Goal: Information Seeking & Learning: Learn about a topic

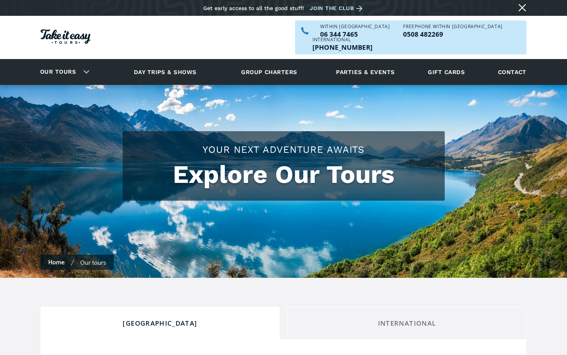
scroll to position [172, 0]
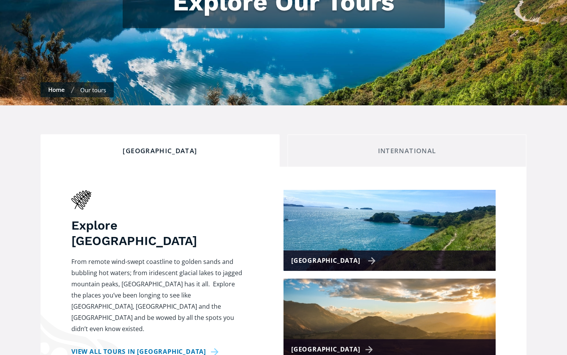
drag, startPoint x: 340, startPoint y: 244, endPoint x: 324, endPoint y: 252, distance: 18.3
click at [340, 255] on div "[GEOGRAPHIC_DATA]" at bounding box center [333, 260] width 84 height 11
click at [370, 209] on img at bounding box center [389, 230] width 212 height 81
click at [324, 255] on div "[GEOGRAPHIC_DATA]" at bounding box center [333, 260] width 84 height 11
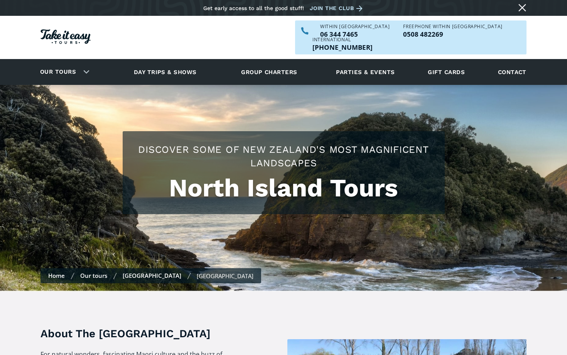
scroll to position [268, 0]
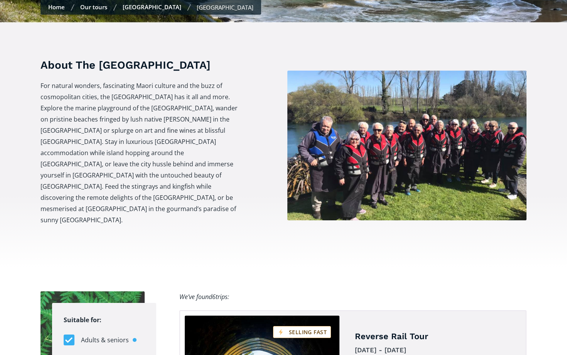
click at [191, 57] on div "About The North Island For natural wonders, fascinating Maori culture and the b…" at bounding box center [139, 145] width 198 height 176
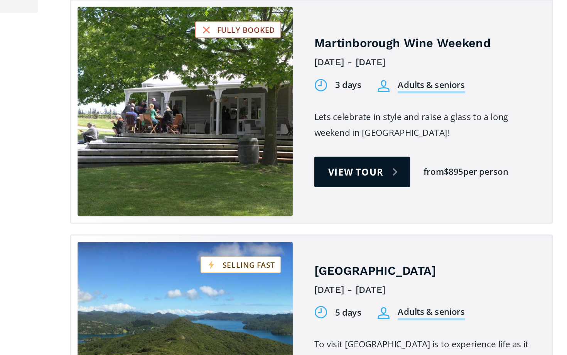
scroll to position [766, 0]
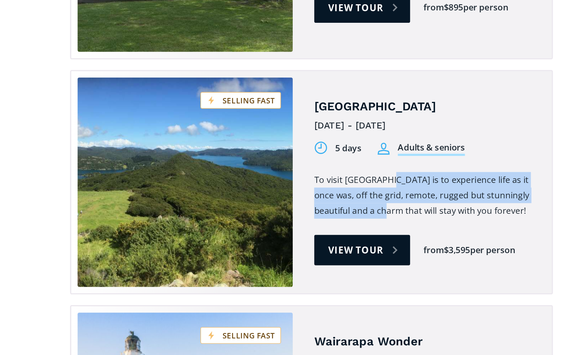
drag, startPoint x: 277, startPoint y: 94, endPoint x: 269, endPoint y: 120, distance: 26.3
click at [355, 223] on p "To visit Great Barrier Island is to experience life as it once was, off the gri…" at bounding box center [434, 240] width 159 height 34
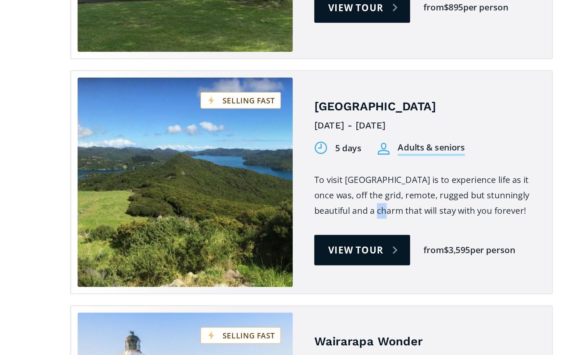
drag, startPoint x: 269, startPoint y: 120, endPoint x: 263, endPoint y: 110, distance: 11.1
click at [355, 223] on p "To visit Great Barrier Island is to experience life as it once was, off the gri…" at bounding box center [434, 240] width 159 height 34
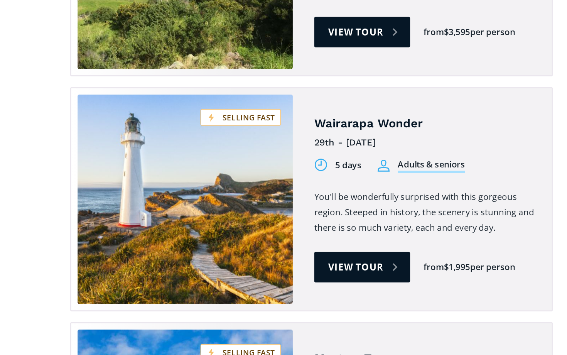
scroll to position [924, 0]
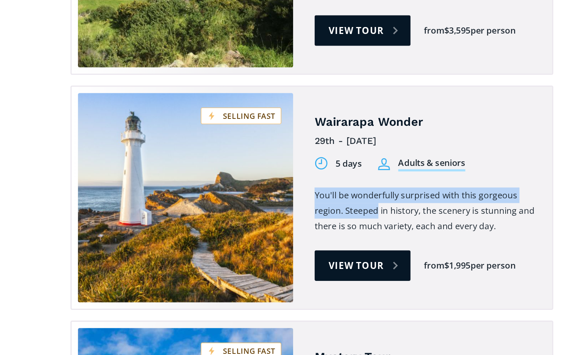
drag, startPoint x: 271, startPoint y: 115, endPoint x: 281, endPoint y: 94, distance: 23.3
click at [355, 175] on div "Wairarapa Wonder 29th - 2nd Feb 2026 5 days Adults & seniors 5 days Students Yo…" at bounding box center [434, 241] width 159 height 133
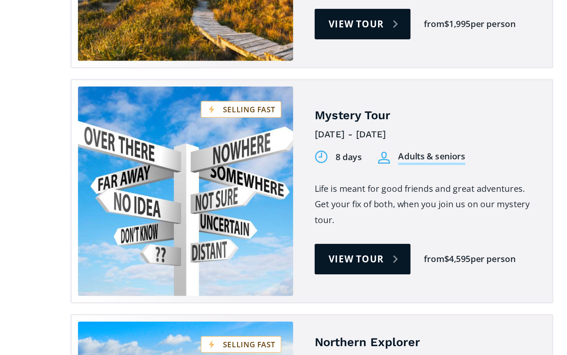
scroll to position [1097, 0]
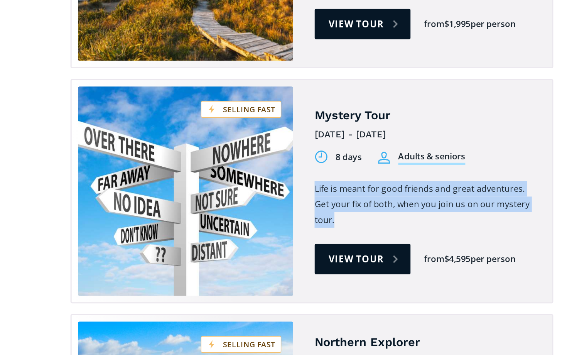
drag, startPoint x: 276, startPoint y: 94, endPoint x: 268, endPoint y: 118, distance: 26.0
click at [355, 171] on div "Mystery Tour 9th Feb - 16th Feb 2026 8 days Adults & seniors 8 days Students Li…" at bounding box center [434, 237] width 159 height 133
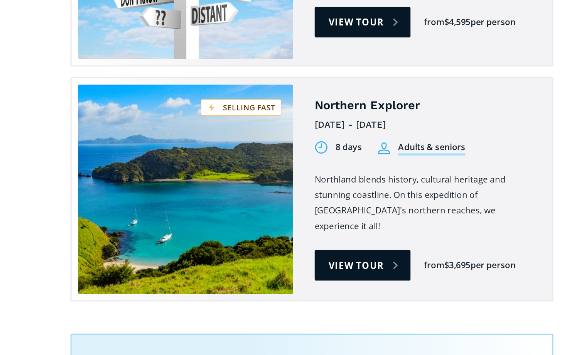
scroll to position [1363, 0]
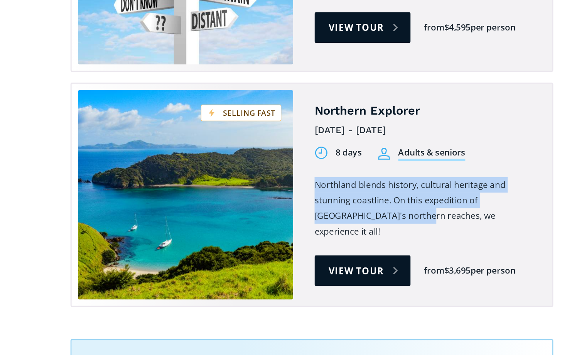
drag, startPoint x: 264, startPoint y: 95, endPoint x: 261, endPoint y: 126, distance: 31.4
click at [355, 126] on div "Northern Explorer 16th March - 23rd March 2026 8 days Adults & seniors 8 days S…" at bounding box center [434, 140] width 159 height 133
click at [355, 184] on link "View tour" at bounding box center [389, 195] width 69 height 22
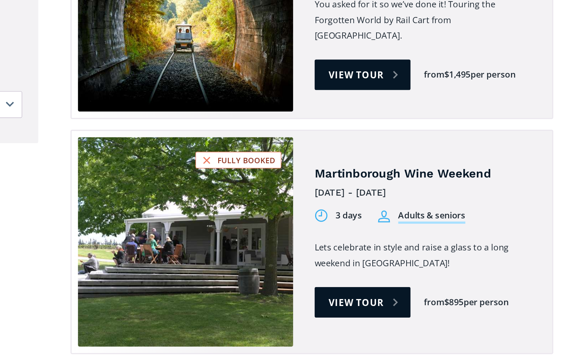
scroll to position [728, 0]
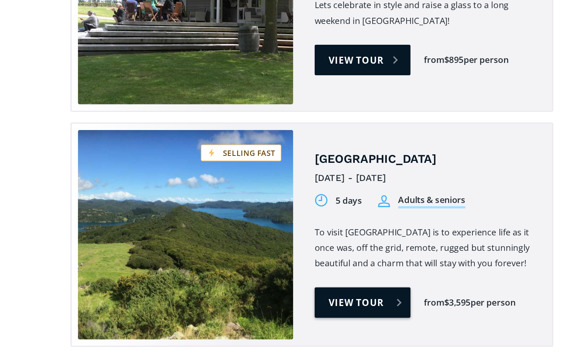
click at [355, 306] on link "View tour" at bounding box center [389, 317] width 69 height 22
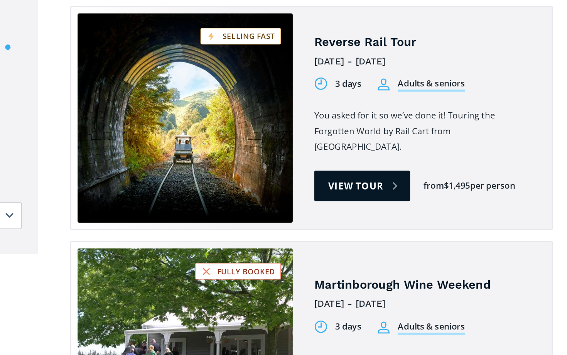
scroll to position [506, 0]
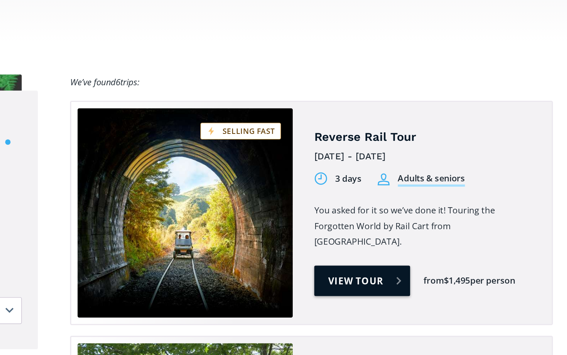
click at [355, 191] on link "View tour" at bounding box center [389, 202] width 69 height 22
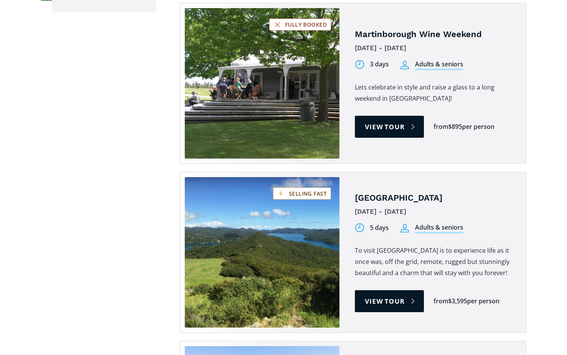
scroll to position [944, 0]
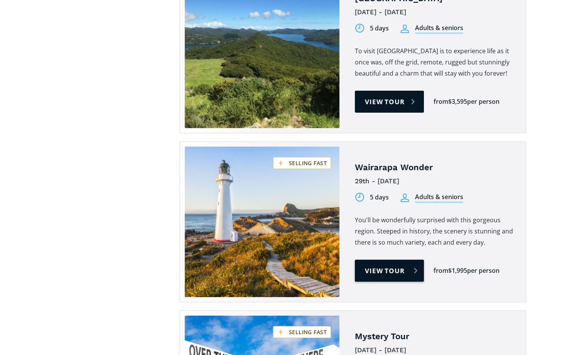
click at [396, 260] on link "View tour" at bounding box center [389, 271] width 69 height 22
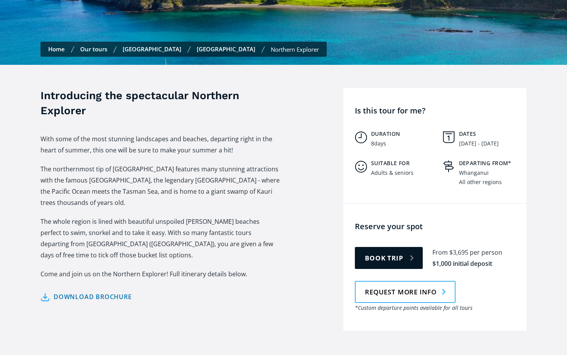
scroll to position [281, 0]
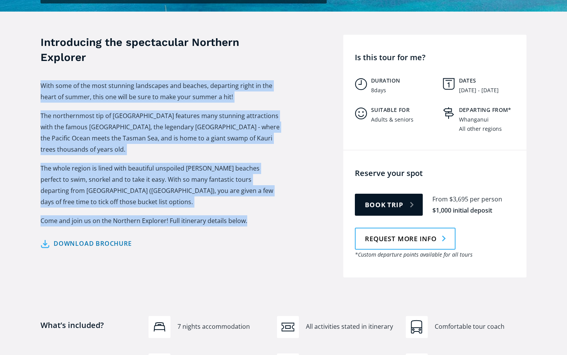
drag, startPoint x: 228, startPoint y: 53, endPoint x: 196, endPoint y: 217, distance: 166.9
click at [196, 217] on div "Introducing the spectacular Northern Explorer With some of the most stunning la…" at bounding box center [159, 156] width 239 height 243
drag, startPoint x: 196, startPoint y: 217, endPoint x: 198, endPoint y: 139, distance: 78.3
click at [198, 139] on div "Introducing the spectacular Northern Explorer With some of the most stunning la…" at bounding box center [159, 156] width 239 height 243
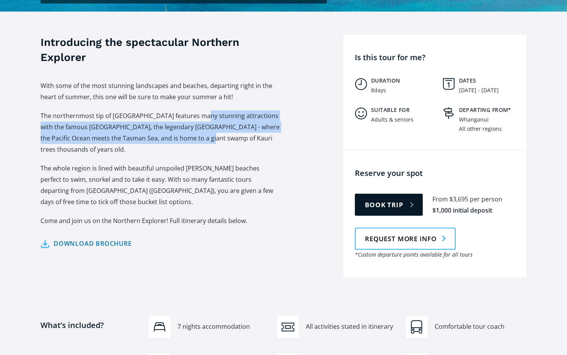
drag, startPoint x: 201, startPoint y: 98, endPoint x: 195, endPoint y: 124, distance: 26.9
click at [195, 124] on p "The northernmost tip of New Zealand features many stunning attractions with the…" at bounding box center [159, 132] width 239 height 45
click at [184, 165] on p "The whole region is lined with beautiful unspoiled white sandy beaches perfect …" at bounding box center [159, 185] width 239 height 45
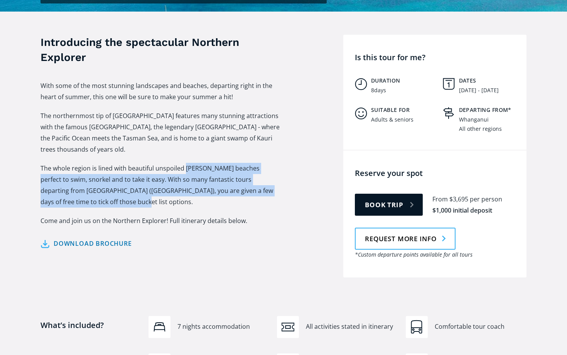
drag, startPoint x: 187, startPoint y: 150, endPoint x: 179, endPoint y: 187, distance: 37.9
click at [179, 187] on p "The whole region is lined with beautiful unspoiled white sandy beaches perfect …" at bounding box center [159, 185] width 239 height 45
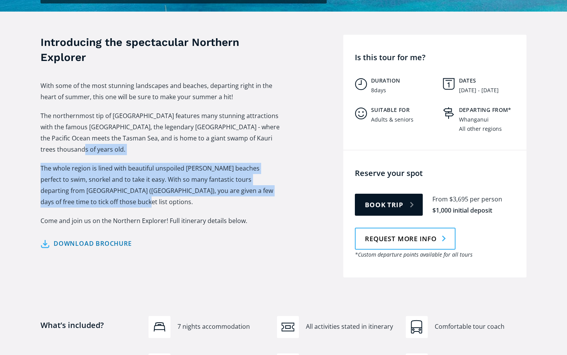
drag, startPoint x: 179, startPoint y: 187, endPoint x: 186, endPoint y: 140, distance: 48.1
click at [186, 140] on div "With some of the most stunning landscapes and beaches, departing right in the h…" at bounding box center [159, 157] width 239 height 154
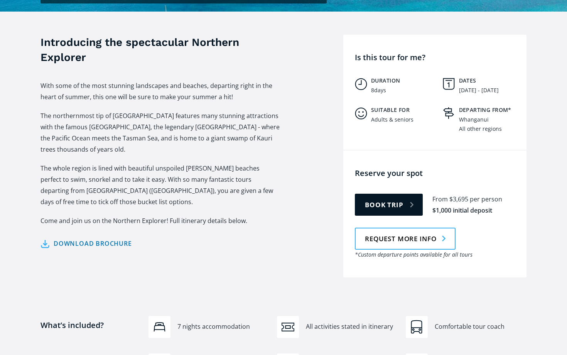
click at [170, 226] on div "Download brochure 16th March - 23rd March 2026 Download brochure" at bounding box center [159, 237] width 239 height 23
click at [174, 194] on p "The whole region is lined with beautiful unspoiled white sandy beaches perfect …" at bounding box center [159, 185] width 239 height 45
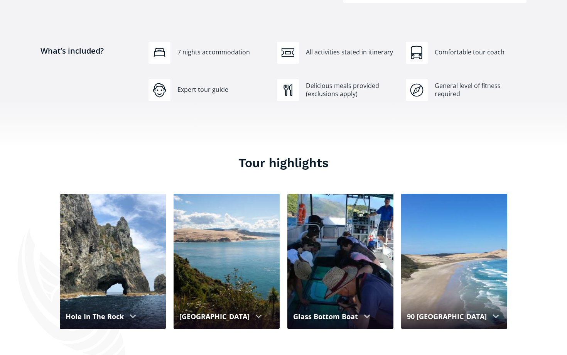
scroll to position [698, 0]
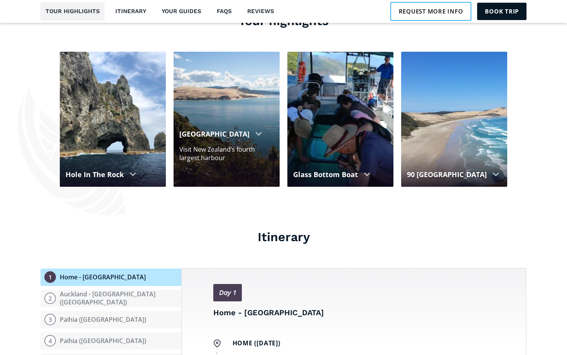
drag, startPoint x: 123, startPoint y: 136, endPoint x: 243, endPoint y: 165, distance: 122.6
click at [243, 165] on div "Hole In The Rock Set off on a half-day dolphin watching cruise to the hole in t…" at bounding box center [287, 119] width 455 height 137
click at [258, 139] on div "Hokianga Harbour" at bounding box center [226, 134] width 94 height 10
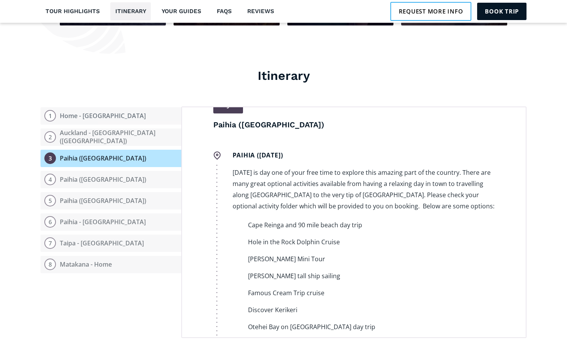
scroll to position [679, 0]
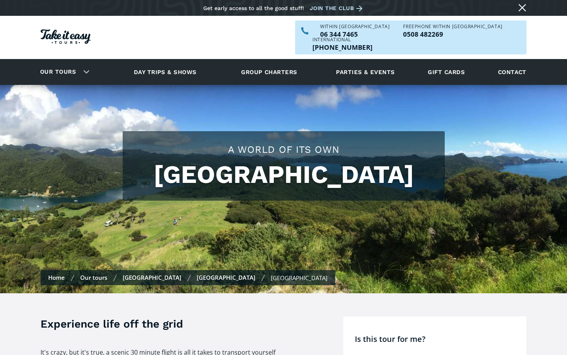
scroll to position [196, 0]
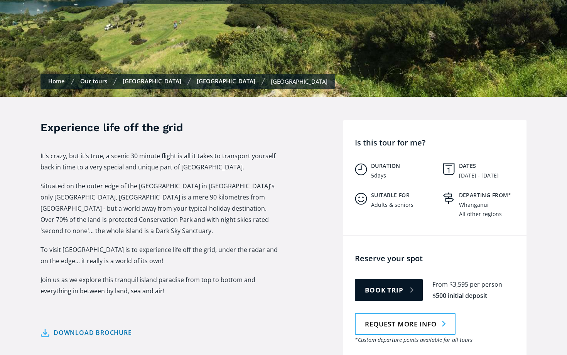
drag, startPoint x: 277, startPoint y: 151, endPoint x: 258, endPoint y: 210, distance: 61.8
click at [258, 210] on div "It's crazy, but it's true, a scenic 30 minute flight is all it takes to transpo…" at bounding box center [159, 236] width 239 height 173
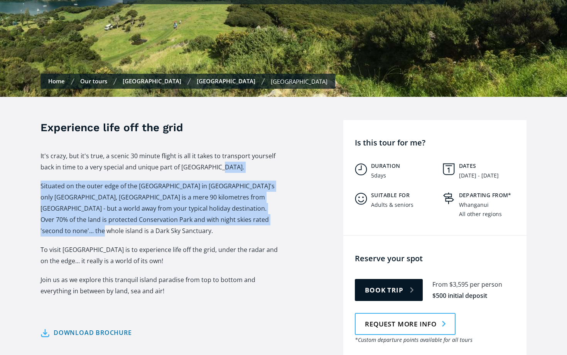
click at [259, 208] on p "Situated on the outer edge of the Hauraki Gulf in New Zealand's only National M…" at bounding box center [159, 208] width 239 height 56
click at [266, 155] on p "It's crazy, but it's true, a scenic 30 minute flight is all it takes to transpo…" at bounding box center [159, 161] width 239 height 22
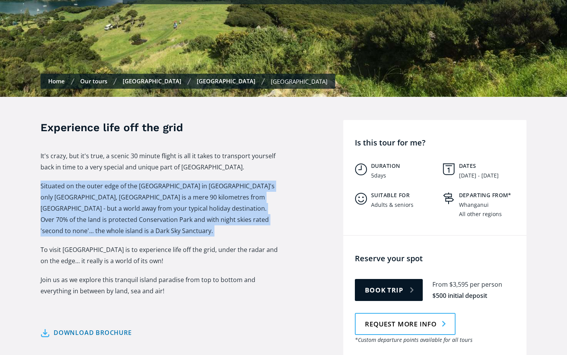
click at [266, 155] on p "It's crazy, but it's true, a scenic 30 minute flight is all it takes to transpo…" at bounding box center [159, 161] width 239 height 22
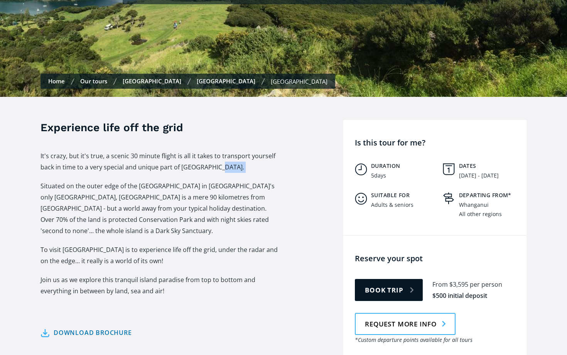
click at [266, 155] on p "It's crazy, but it's true, a scenic 30 minute flight is all it takes to transpo…" at bounding box center [159, 161] width 239 height 22
click at [240, 229] on div "Experience life off the grid It's crazy, but it's true, a scenic 30 minute flig…" at bounding box center [283, 241] width 567 height 289
drag, startPoint x: 257, startPoint y: 162, endPoint x: 227, endPoint y: 258, distance: 100.7
click at [244, 204] on div "Experience life off the grid It's crazy, but it's true, a scenic 30 minute flig…" at bounding box center [159, 241] width 239 height 243
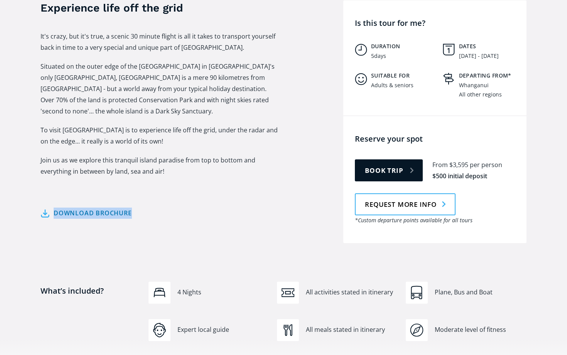
click at [244, 204] on div "Download brochure 6th - 10th November 2025 Download brochure" at bounding box center [159, 207] width 239 height 23
click at [240, 209] on div "Experience life off the grid It's crazy, but it's true, a scenic 30 minute flig…" at bounding box center [159, 121] width 239 height 243
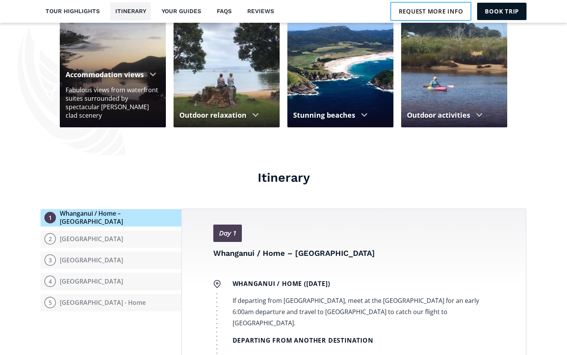
scroll to position [922, 0]
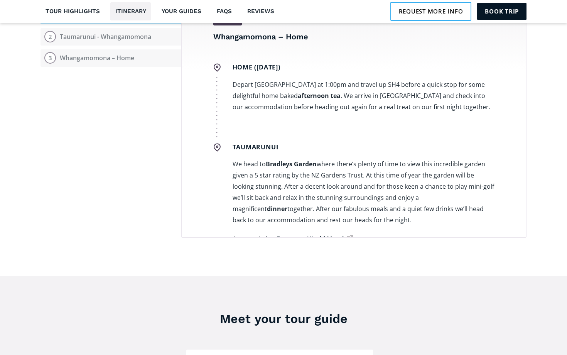
scroll to position [59, 0]
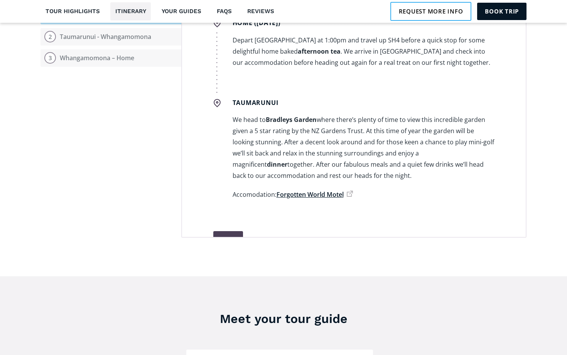
drag, startPoint x: 268, startPoint y: 109, endPoint x: 308, endPoint y: 163, distance: 67.8
click at [308, 163] on p "We head to [GEOGRAPHIC_DATA] where there’s plenty of time to view this incredib…" at bounding box center [364, 147] width 262 height 67
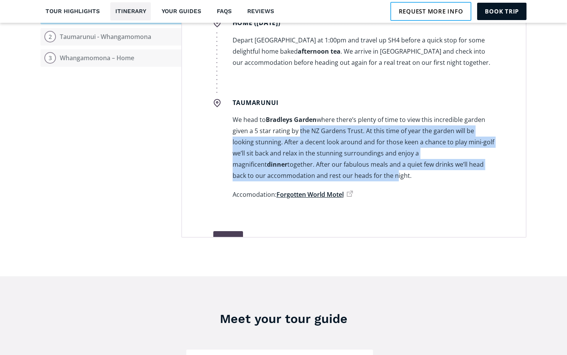
drag, startPoint x: 297, startPoint y: 119, endPoint x: 298, endPoint y: 161, distance: 42.0
click at [298, 161] on p "We head to [GEOGRAPHIC_DATA] where there’s plenty of time to view this incredib…" at bounding box center [364, 147] width 262 height 67
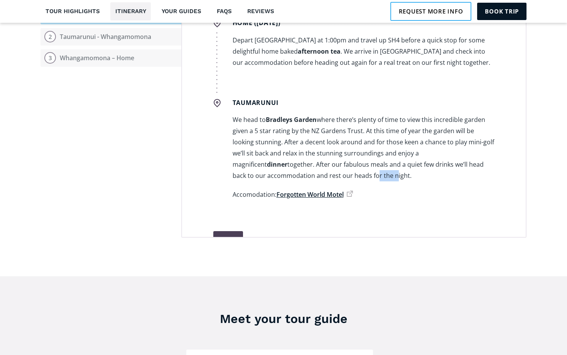
drag, startPoint x: 298, startPoint y: 161, endPoint x: 280, endPoint y: 160, distance: 18.1
click at [280, 160] on p "We head to [GEOGRAPHIC_DATA] where there’s plenty of time to view this incredib…" at bounding box center [364, 147] width 262 height 67
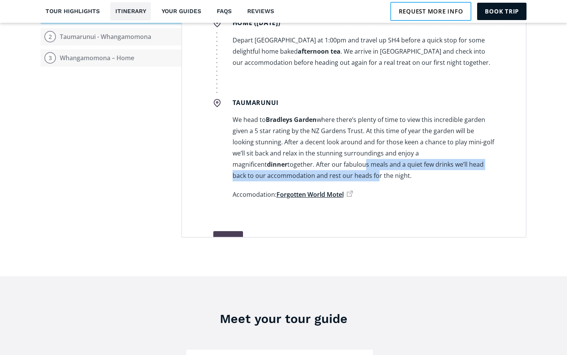
click at [280, 156] on p "We head to [GEOGRAPHIC_DATA] where there’s plenty of time to view this incredib…" at bounding box center [364, 147] width 262 height 67
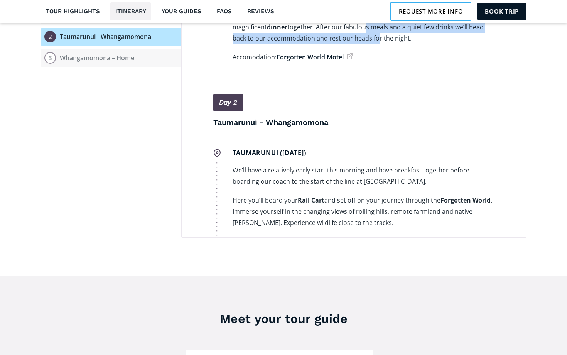
scroll to position [212, 0]
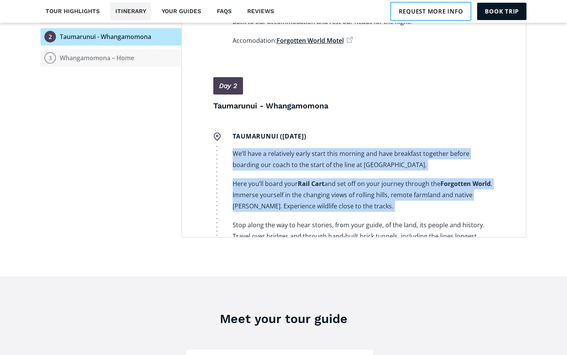
drag, startPoint x: 279, startPoint y: 134, endPoint x: 258, endPoint y: 203, distance: 72.3
click at [258, 203] on div "Taumarunui ([DATE]) We’ll have a relatively early start this morning and have b…" at bounding box center [353, 218] width 281 height 181
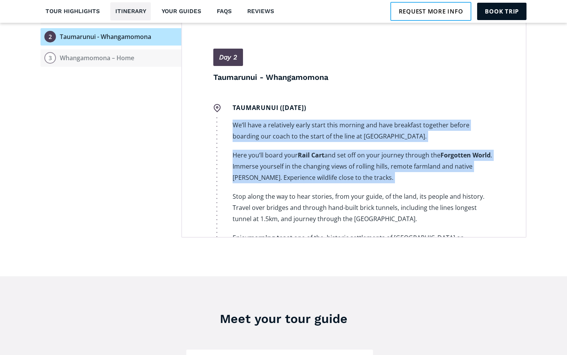
scroll to position [246, 0]
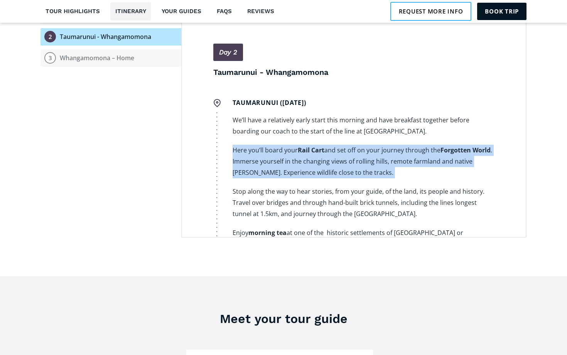
drag, startPoint x: 276, startPoint y: 133, endPoint x: 270, endPoint y: 172, distance: 38.9
click at [270, 172] on div "Taumarunui ([DATE]) We’ll have a relatively early start this morning and have b…" at bounding box center [353, 185] width 281 height 181
drag, startPoint x: 278, startPoint y: 142, endPoint x: 278, endPoint y: 167, distance: 25.1
click at [278, 167] on p "Here you’ll board your Rail Cart and set off on your journey through the Forgot…" at bounding box center [364, 162] width 262 height 34
drag, startPoint x: 278, startPoint y: 167, endPoint x: 285, endPoint y: 134, distance: 34.0
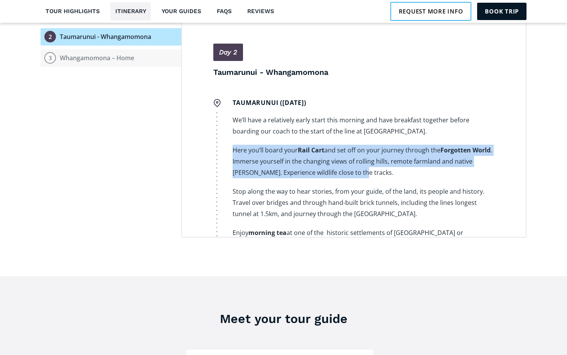
click at [285, 134] on div "Taumarunui ([DATE]) We’ll have a relatively early start this morning and have b…" at bounding box center [353, 185] width 281 height 181
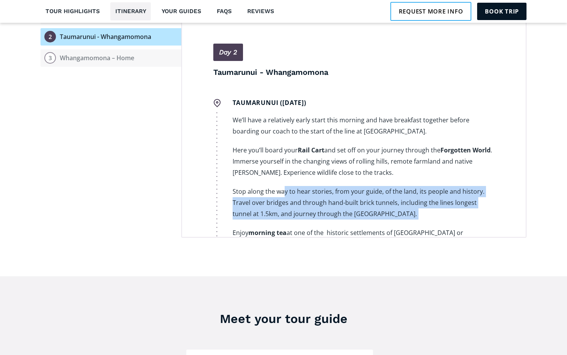
drag, startPoint x: 284, startPoint y: 179, endPoint x: 282, endPoint y: 216, distance: 36.7
click at [282, 216] on div "Taumarunui ([DATE]) We’ll have a relatively early start this morning and have b…" at bounding box center [353, 185] width 281 height 181
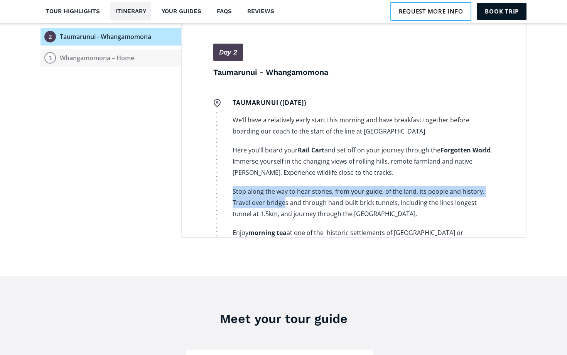
drag, startPoint x: 285, startPoint y: 192, endPoint x: 289, endPoint y: 173, distance: 19.6
click at [289, 173] on div "Taumarunui ([DATE]) We’ll have a relatively early start this morning and have b…" at bounding box center [353, 185] width 281 height 181
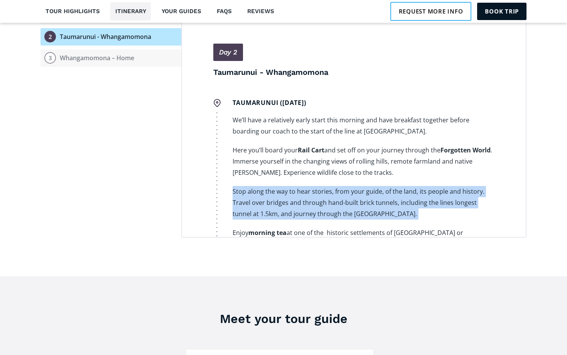
drag, startPoint x: 289, startPoint y: 173, endPoint x: 283, endPoint y: 211, distance: 38.6
click at [283, 211] on div "Taumarunui (October 21st) We’ll have a relatively early start this morning and …" at bounding box center [353, 185] width 281 height 181
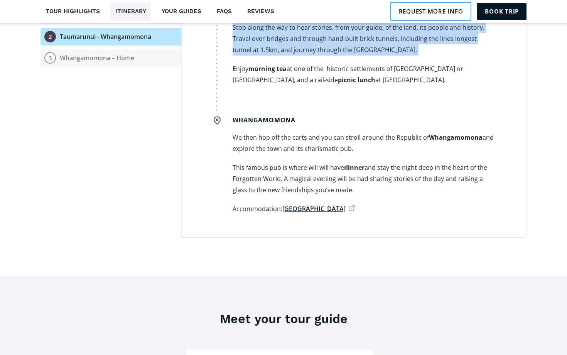
scroll to position [413, 0]
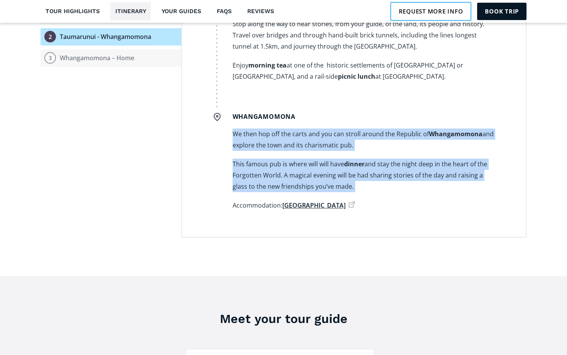
drag, startPoint x: 301, startPoint y: 116, endPoint x: 276, endPoint y: 186, distance: 74.3
click at [276, 186] on div "Whangamomona We then hop off the carts and you can stroll around the Republic o…" at bounding box center [353, 173] width 281 height 129
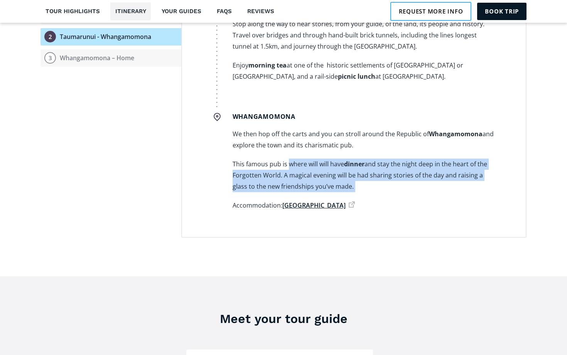
drag, startPoint x: 288, startPoint y: 150, endPoint x: 282, endPoint y: 182, distance: 31.7
click at [282, 182] on div "Whangamomona We then hop off the carts and you can stroll around the Republic o…" at bounding box center [353, 173] width 281 height 129
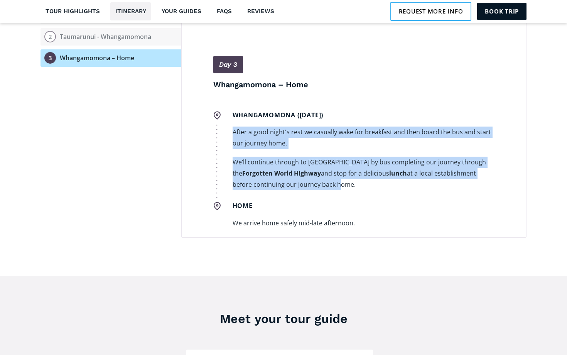
drag, startPoint x: 287, startPoint y: 172, endPoint x: 262, endPoint y: 114, distance: 62.9
click at [262, 114] on div "Whangamomona (October 22nd) After a good night's rest we casually wake for brea…" at bounding box center [353, 152] width 281 height 91
drag, startPoint x: 262, startPoint y: 114, endPoint x: 271, endPoint y: 187, distance: 73.8
click at [271, 187] on div "Day 3 Whangamomona – Home Whangamomona (October 22nd) After a good night's rest…" at bounding box center [353, 155] width 281 height 199
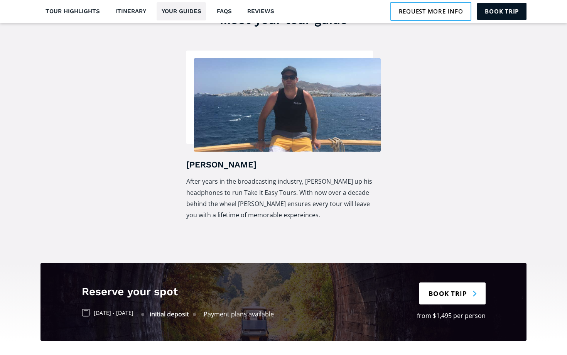
scroll to position [1182, 0]
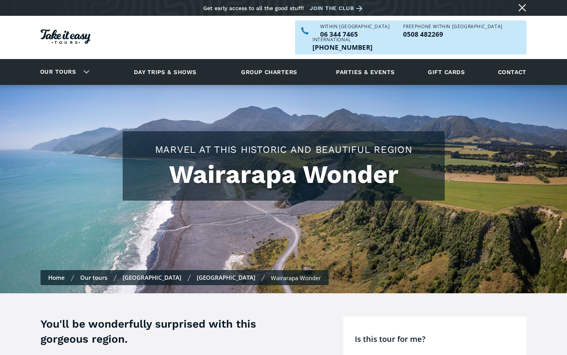
scroll to position [196, 0]
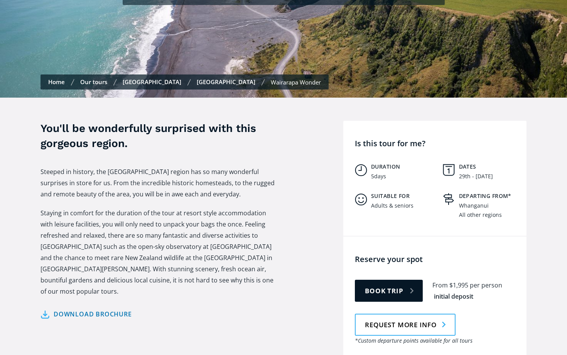
drag, startPoint x: 239, startPoint y: 248, endPoint x: 240, endPoint y: 185, distance: 62.9
click at [240, 185] on div "Steeped in history, the [GEOGRAPHIC_DATA] region has so many wonderful surprise…" at bounding box center [159, 235] width 239 height 138
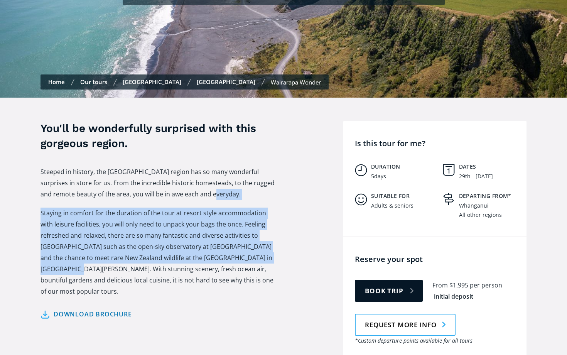
drag, startPoint x: 240, startPoint y: 185, endPoint x: 235, endPoint y: 192, distance: 9.1
click at [225, 271] on div "Steeped in history, the [GEOGRAPHIC_DATA] region has so many wonderful surprise…" at bounding box center [159, 235] width 239 height 138
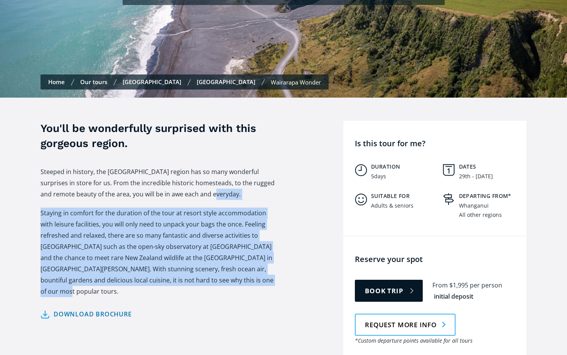
click at [235, 192] on div "Steeped in history, the [GEOGRAPHIC_DATA] region has so many wonderful surprise…" at bounding box center [159, 235] width 239 height 138
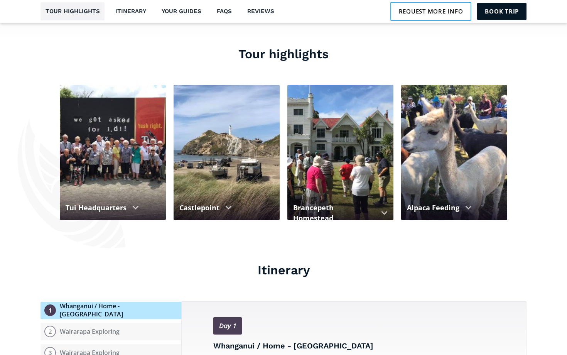
scroll to position [910, 0]
